Goal: Find specific page/section: Find specific page/section

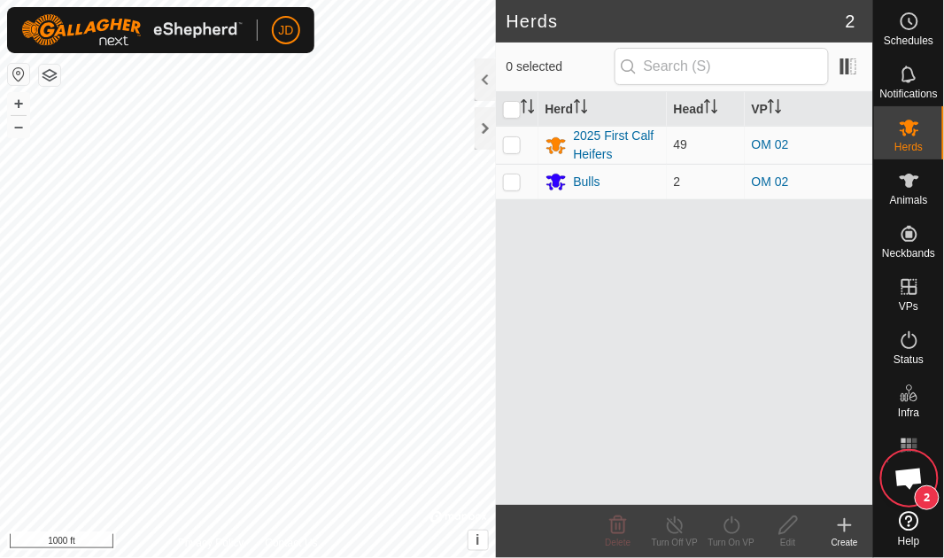
scroll to position [6059, 0]
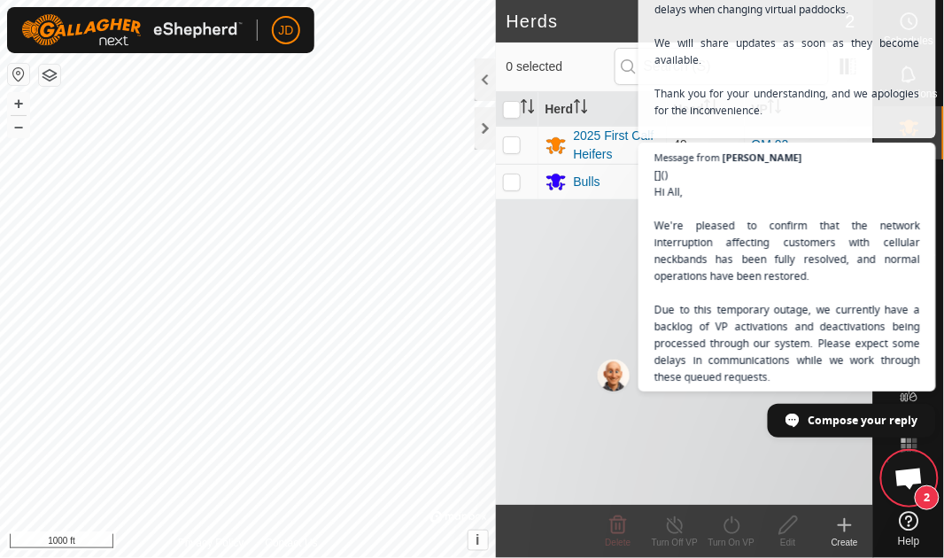
click at [915, 490] on span "Open chat" at bounding box center [908, 480] width 29 height 25
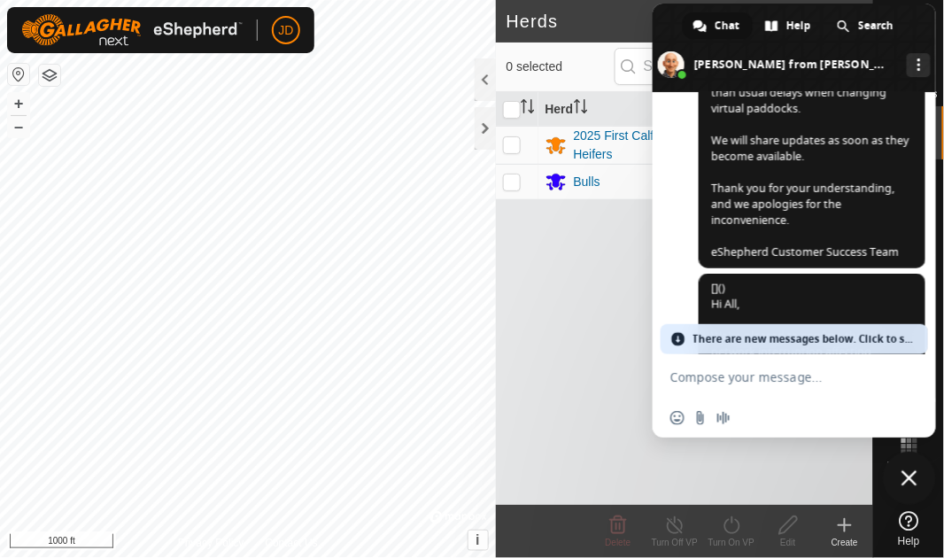
scroll to position [6708, 0]
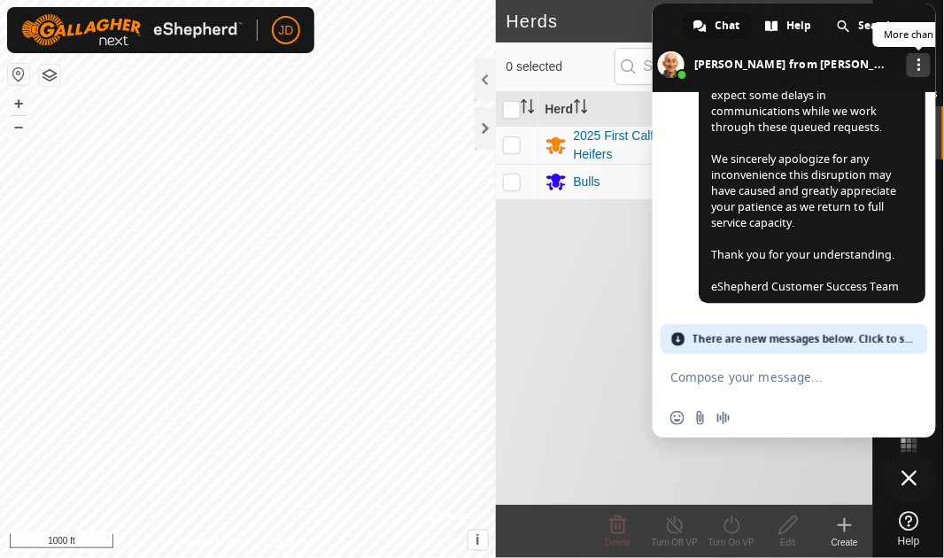
click at [919, 65] on span "More channels" at bounding box center [919, 64] width 4 height 12
click at [673, 182] on div "[PERSON_NAME] eShepherd Hello! How can I help you? [DATE] I have a vp that will…" at bounding box center [794, 223] width 283 height 262
click at [562, 293] on div "Herd Head VP 2025 First Calf Heifers 49 OM 02 Bulls 2 OM 02" at bounding box center [684, 298] width 377 height 413
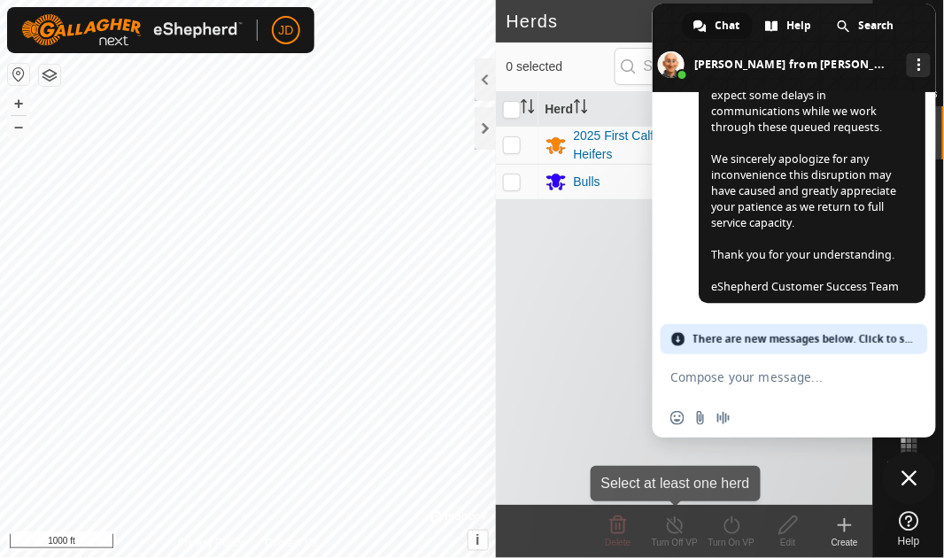
click at [666, 523] on icon at bounding box center [675, 525] width 22 height 21
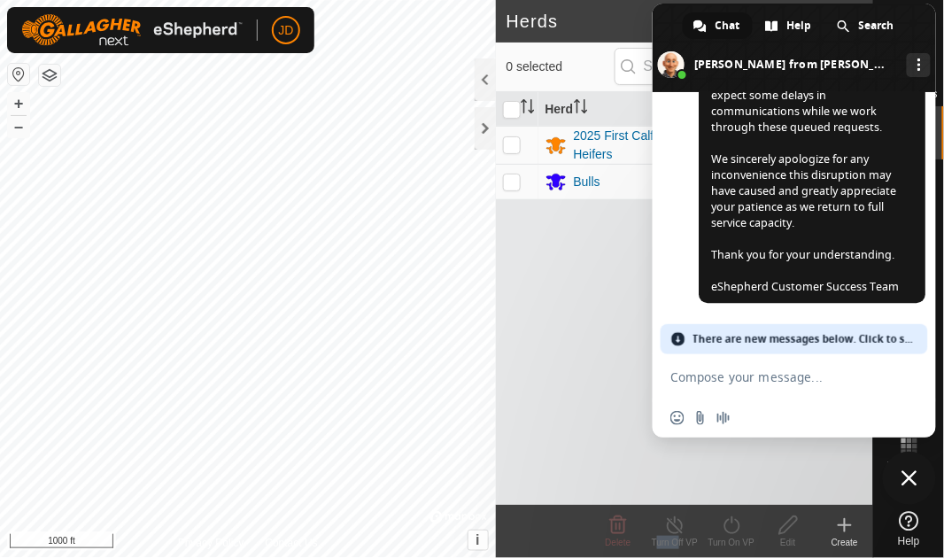
click at [666, 523] on icon at bounding box center [675, 525] width 22 height 21
click at [775, 467] on div "Herd Head VP 2025 First Calf Heifers 49 OM 02 Bulls 2 OM 02" at bounding box center [684, 298] width 377 height 413
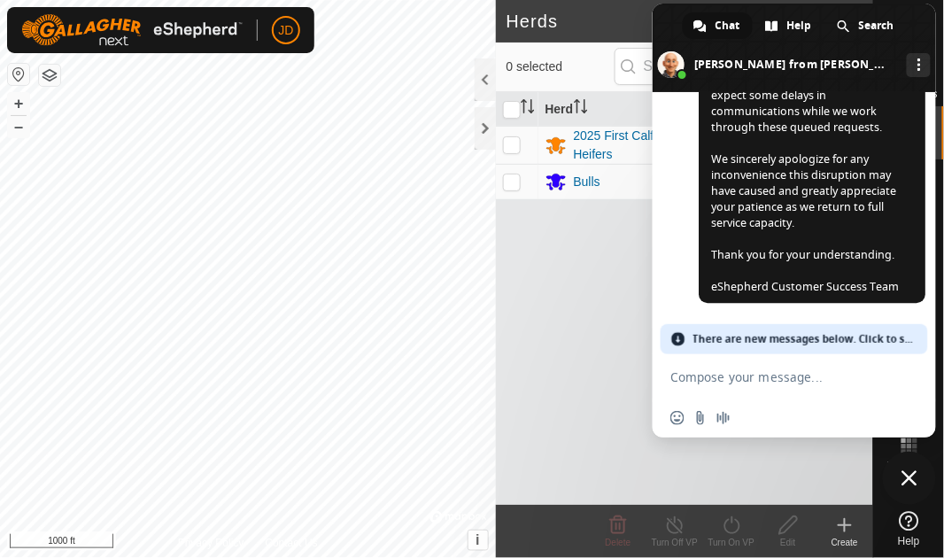
click at [910, 479] on span "Close chat" at bounding box center [910, 478] width 16 height 16
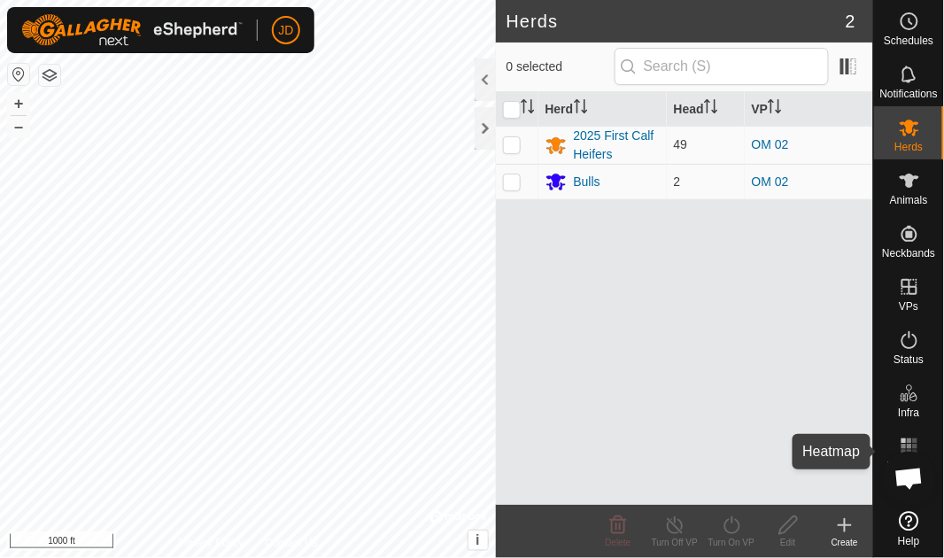
click at [911, 445] on icon at bounding box center [909, 446] width 21 height 21
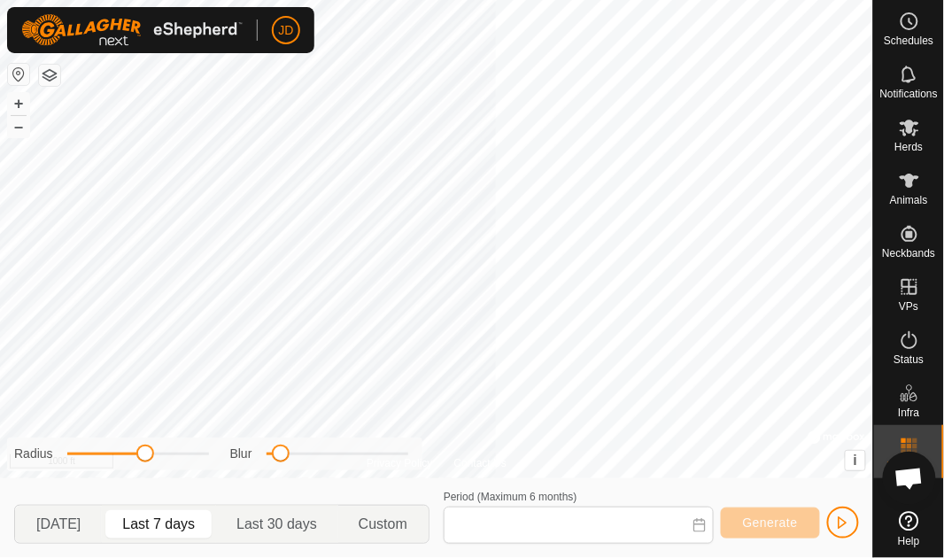
type input "[DATE] - [DATE]"
